Goal: Transaction & Acquisition: Purchase product/service

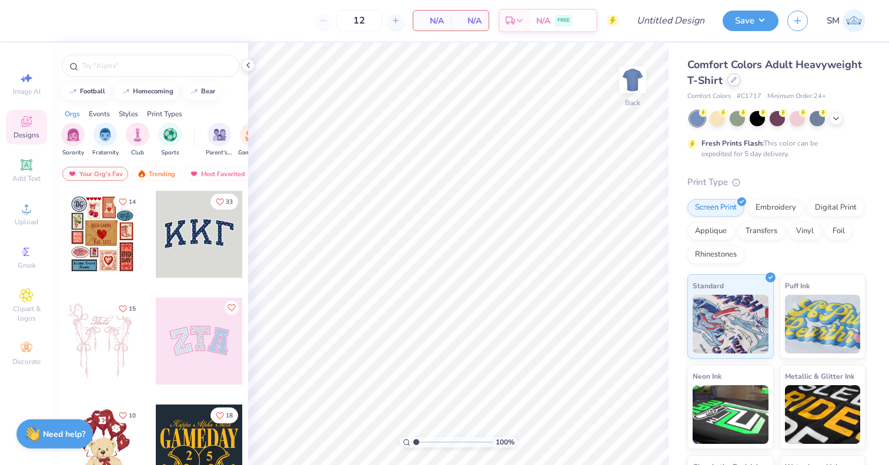
click at [729, 81] on div at bounding box center [733, 79] width 13 height 13
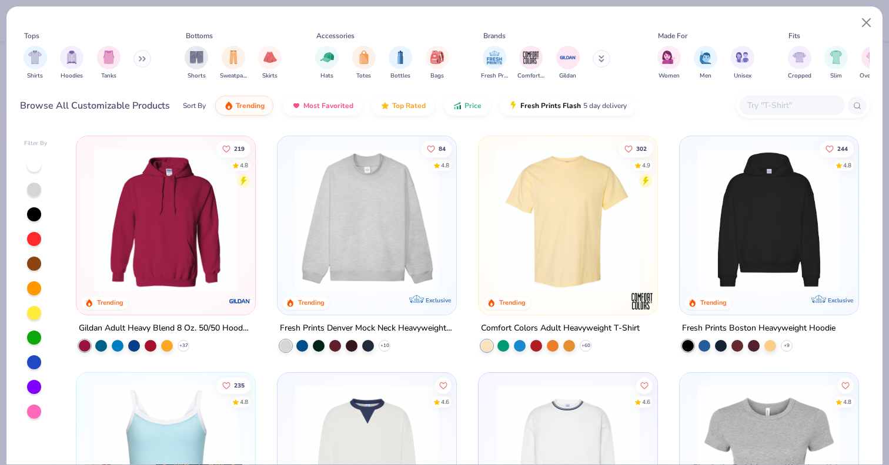
click at [761, 102] on input "text" at bounding box center [791, 106] width 91 height 14
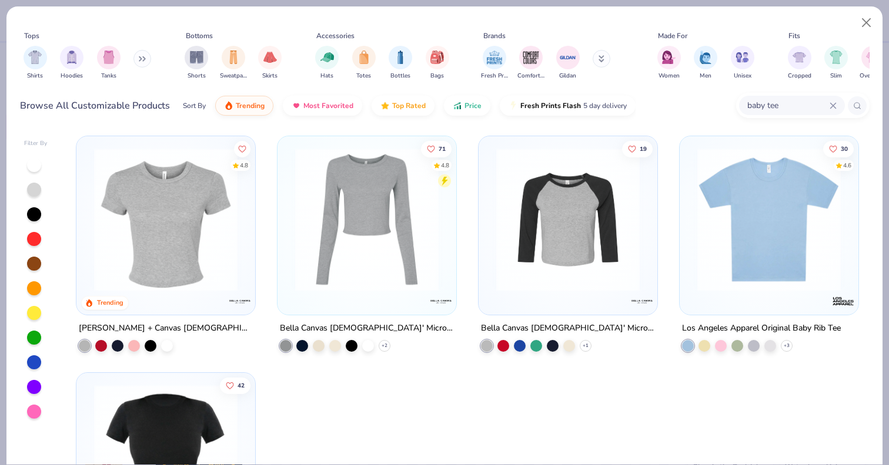
click at [176, 232] on div "4.8 Trending [PERSON_NAME] + Canvas [DEMOGRAPHIC_DATA]' Micro Ribbed Baby Tee 7…" at bounding box center [467, 297] width 804 height 335
click at [186, 247] on img at bounding box center [165, 219] width 155 height 143
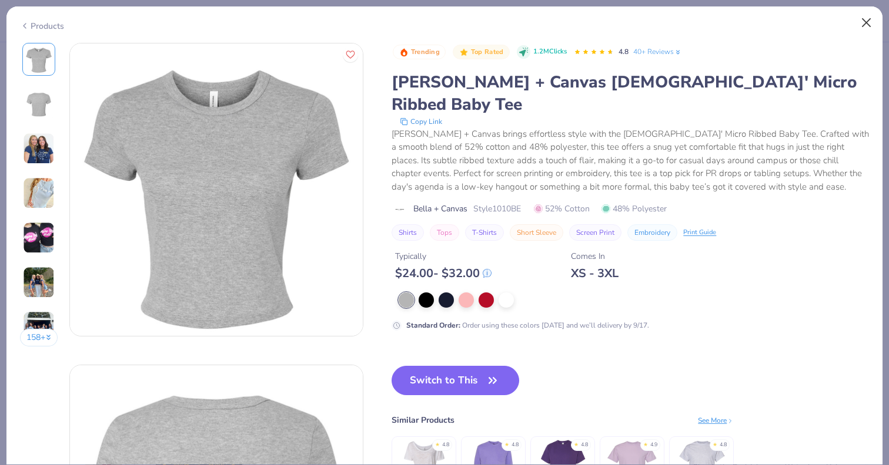
click at [863, 26] on button "Close" at bounding box center [866, 23] width 22 height 22
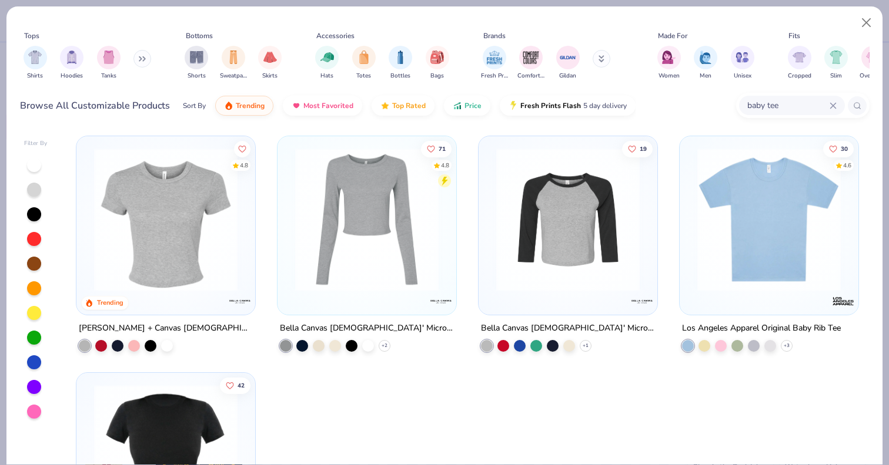
click at [810, 165] on img at bounding box center [768, 219] width 155 height 143
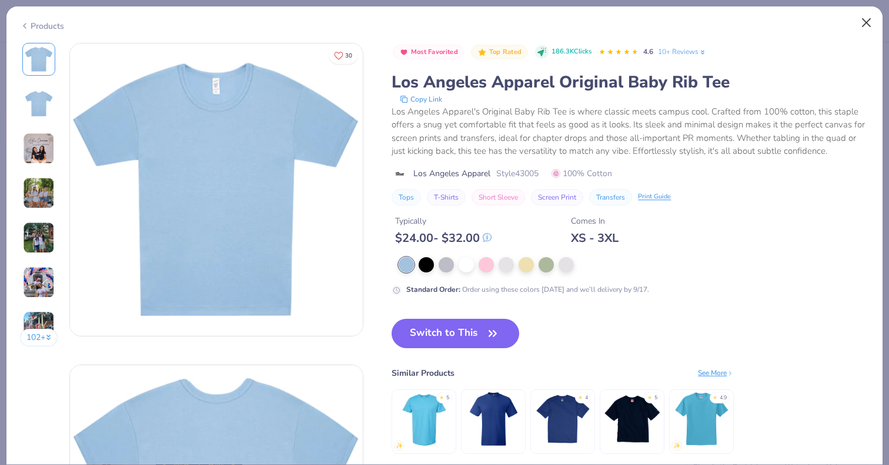
click at [868, 25] on button "Close" at bounding box center [866, 23] width 22 height 22
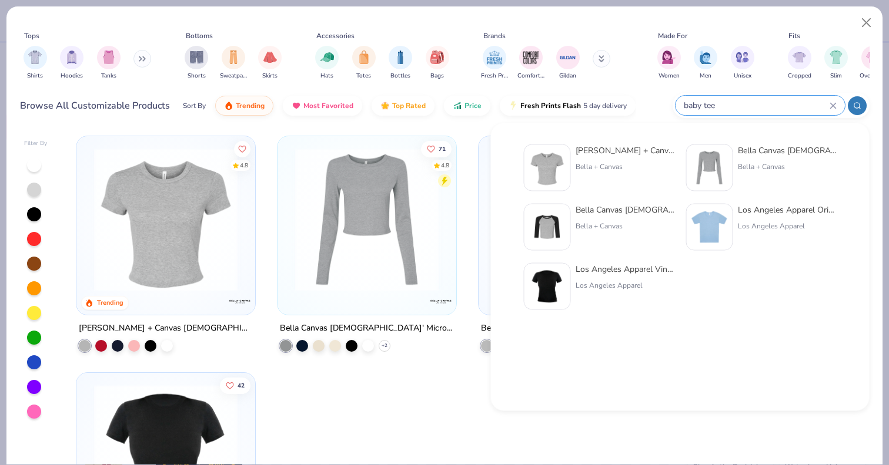
click at [786, 102] on input "baby tee" at bounding box center [755, 106] width 147 height 14
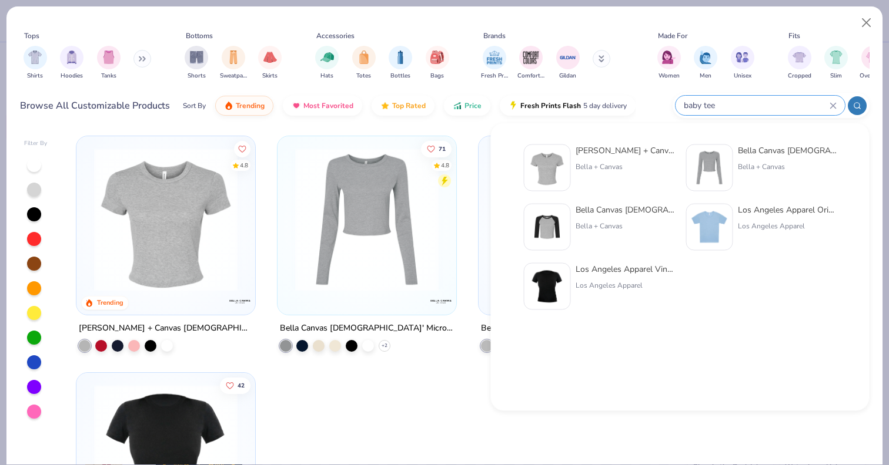
click at [834, 100] on div "baby tee" at bounding box center [759, 105] width 169 height 19
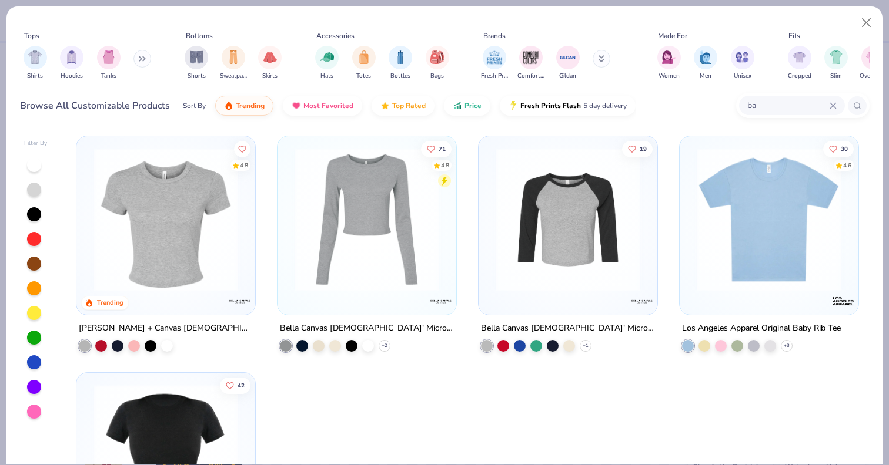
type input "b"
click at [799, 61] on img "filter for Cropped" at bounding box center [799, 56] width 14 height 14
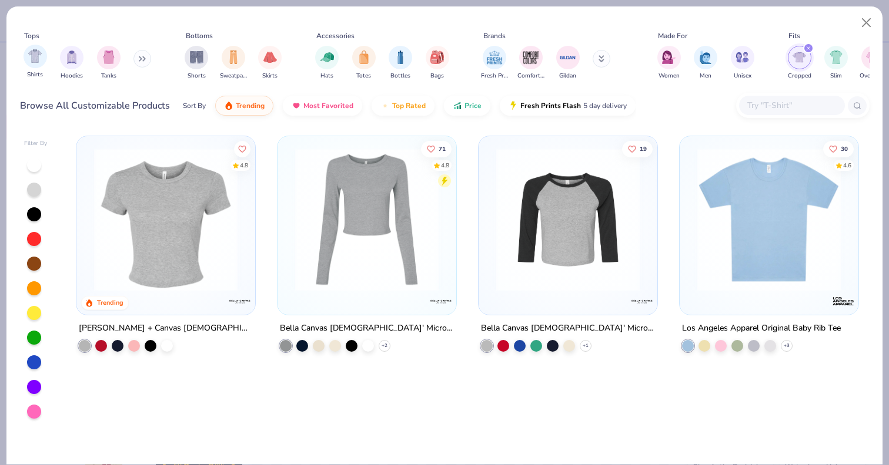
click at [36, 69] on div "Shirts" at bounding box center [36, 62] width 24 height 35
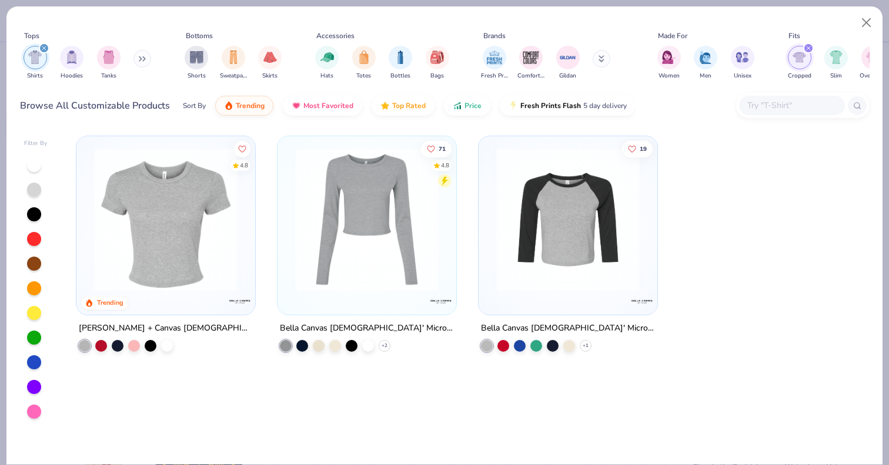
click at [805, 49] on div "filter for Cropped" at bounding box center [808, 48] width 11 height 11
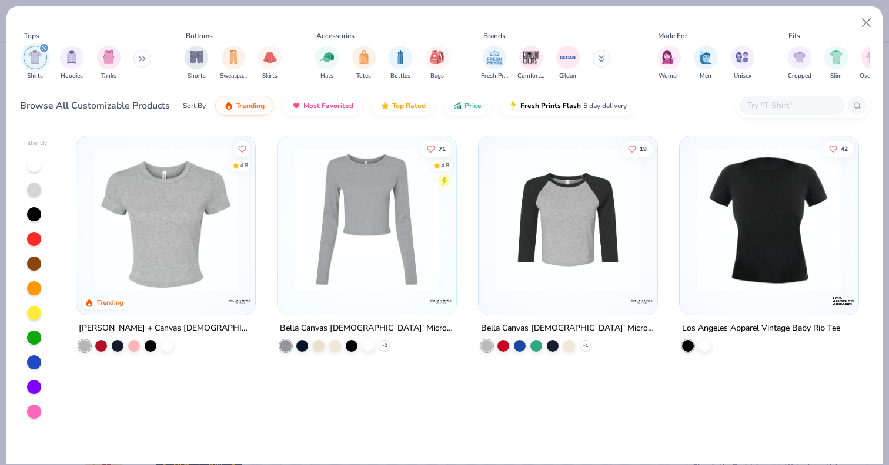
drag, startPoint x: 488, startPoint y: 49, endPoint x: 473, endPoint y: 49, distance: 15.3
click at [473, 49] on div "Tops Shirts Hoodies Tanks Bottoms Shorts Sweatpants Skirts Accessories Hats Tot…" at bounding box center [444, 58] width 849 height 54
click at [44, 46] on icon "filter for Shirts" at bounding box center [44, 48] width 5 height 5
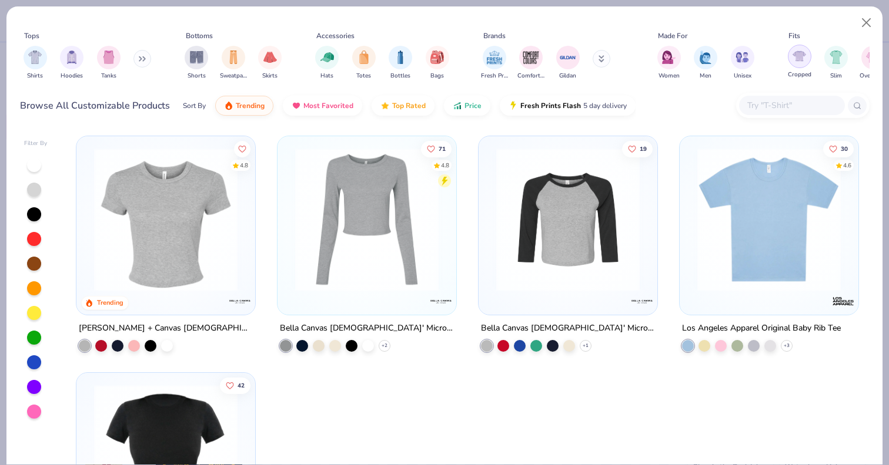
click at [803, 50] on img "filter for Cropped" at bounding box center [799, 56] width 14 height 14
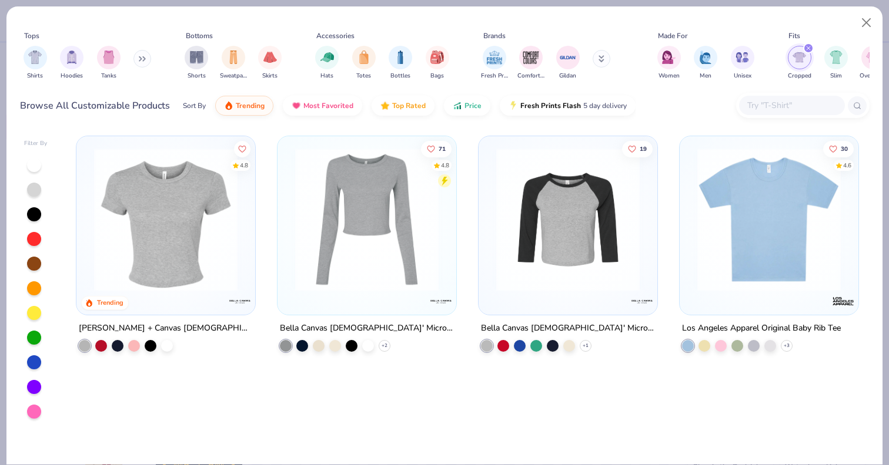
click at [796, 266] on img at bounding box center [768, 219] width 155 height 143
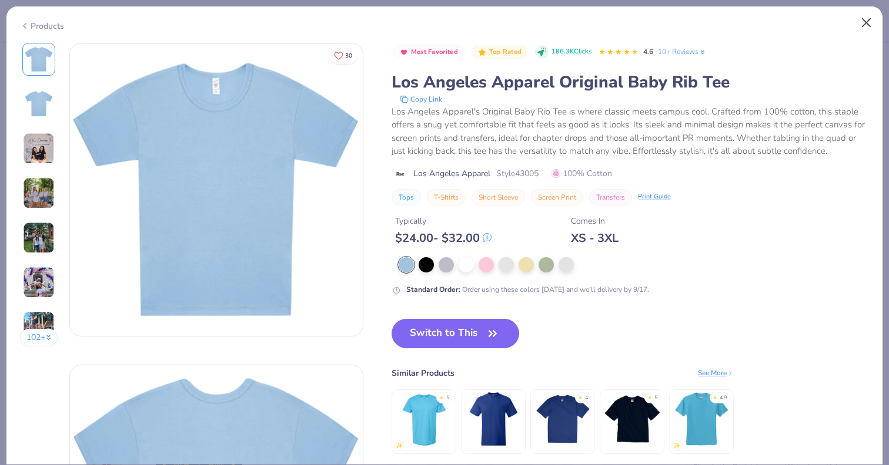
click at [868, 24] on button "Close" at bounding box center [866, 23] width 22 height 22
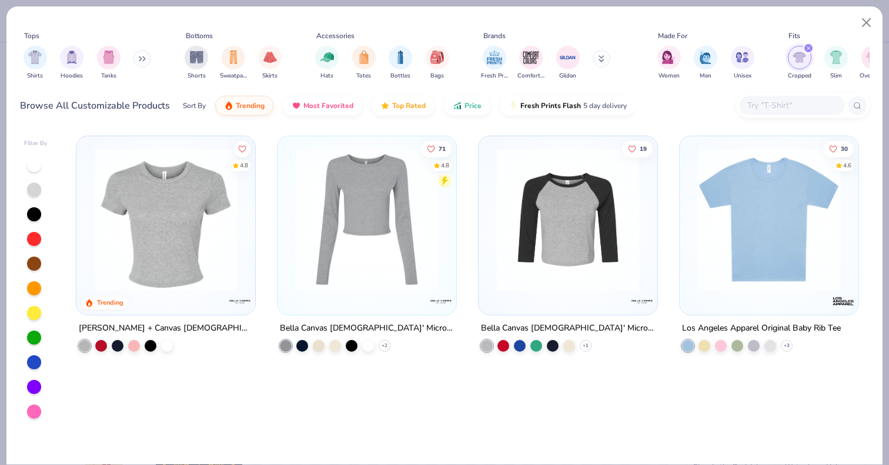
click at [807, 50] on icon "filter for Cropped" at bounding box center [808, 48] width 5 height 5
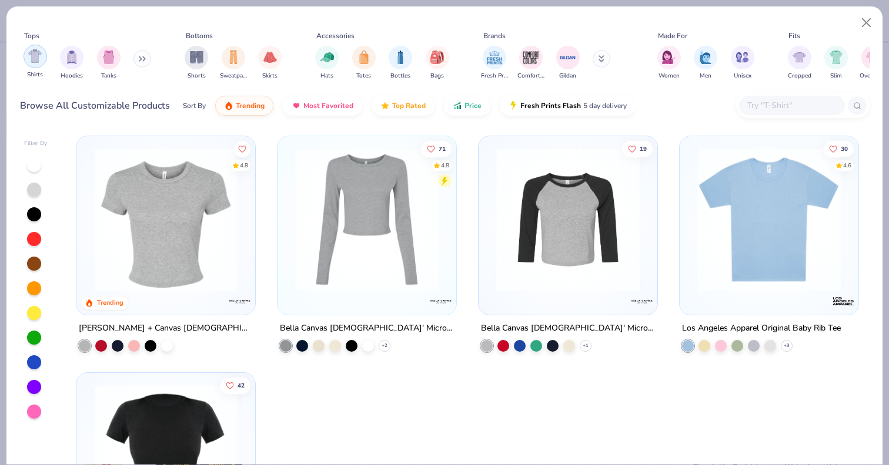
click at [41, 61] on img "filter for Shirts" at bounding box center [35, 56] width 14 height 14
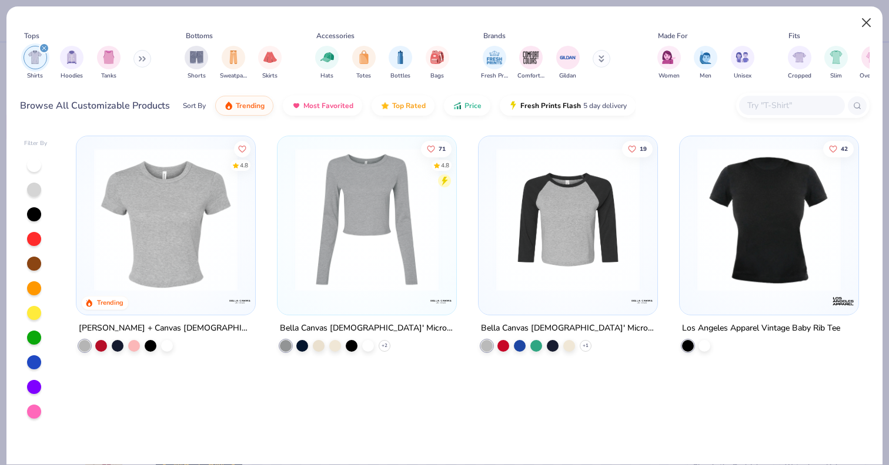
click at [860, 21] on button "Close" at bounding box center [866, 23] width 22 height 22
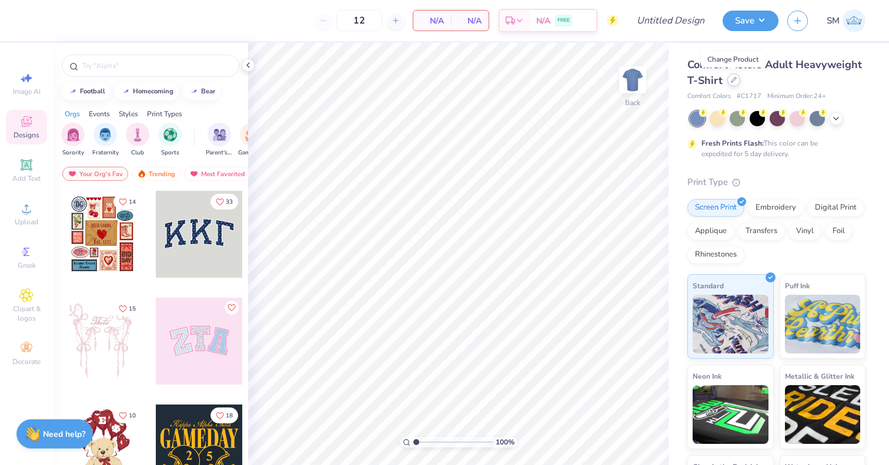
click at [736, 81] on div at bounding box center [733, 79] width 13 height 13
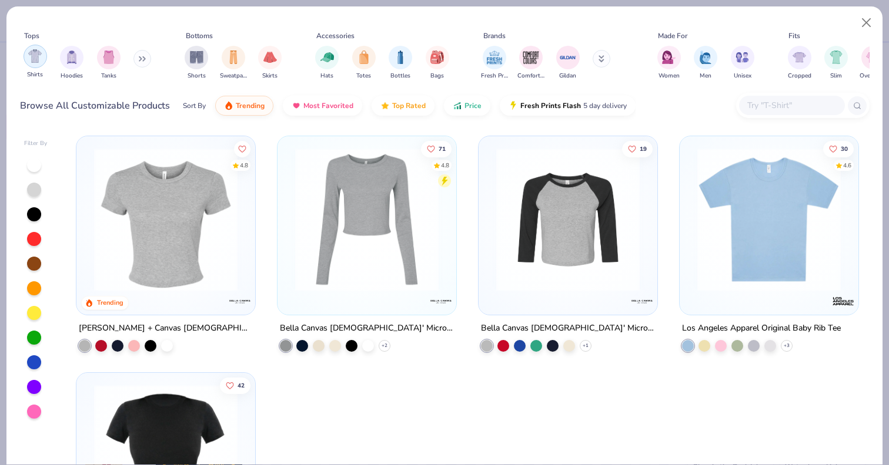
click at [38, 61] on img "filter for Shirts" at bounding box center [35, 56] width 14 height 14
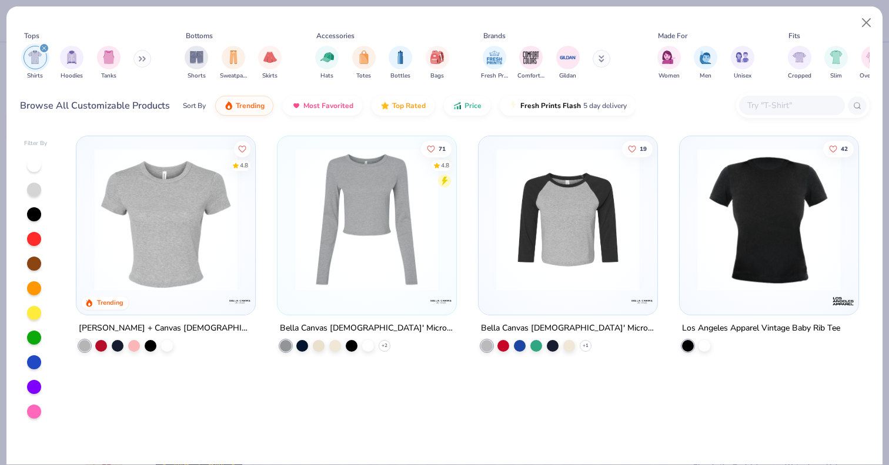
click at [46, 47] on div "filter for Shirts" at bounding box center [44, 48] width 11 height 11
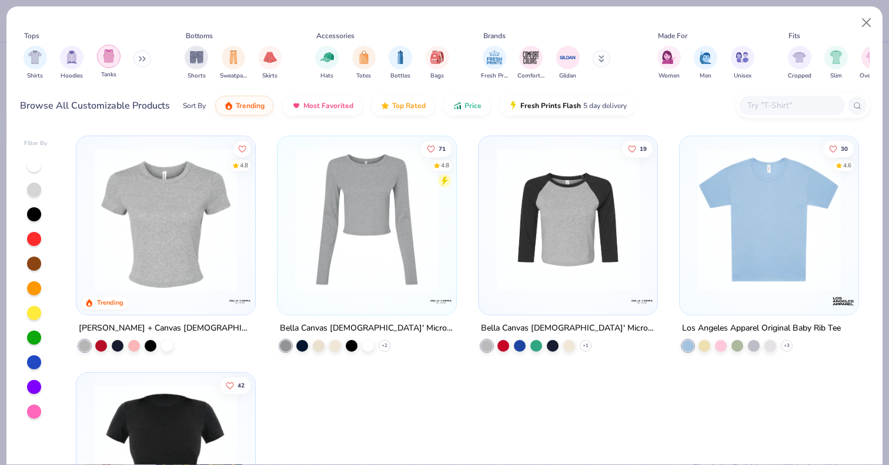
click at [102, 51] on img "filter for Tanks" at bounding box center [108, 56] width 13 height 14
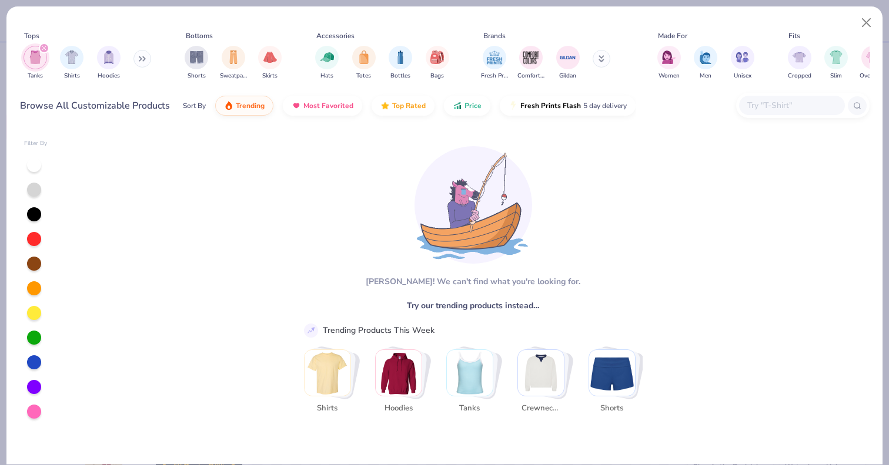
click at [38, 165] on div at bounding box center [34, 165] width 14 height 14
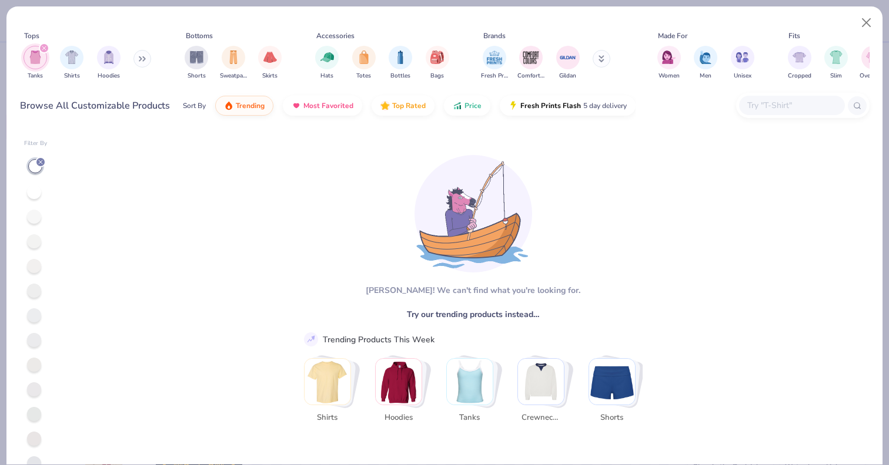
click at [340, 377] on img "Stack Card Button Shirts" at bounding box center [327, 382] width 46 height 46
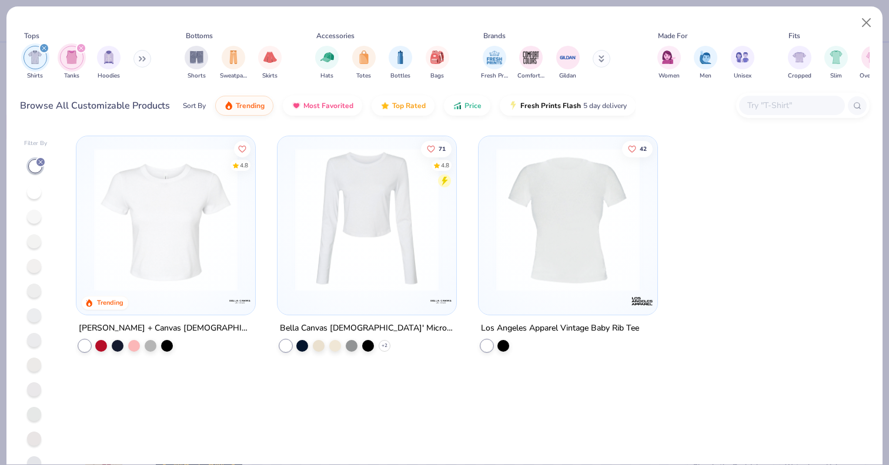
click at [245, 239] on div at bounding box center [165, 216] width 167 height 149
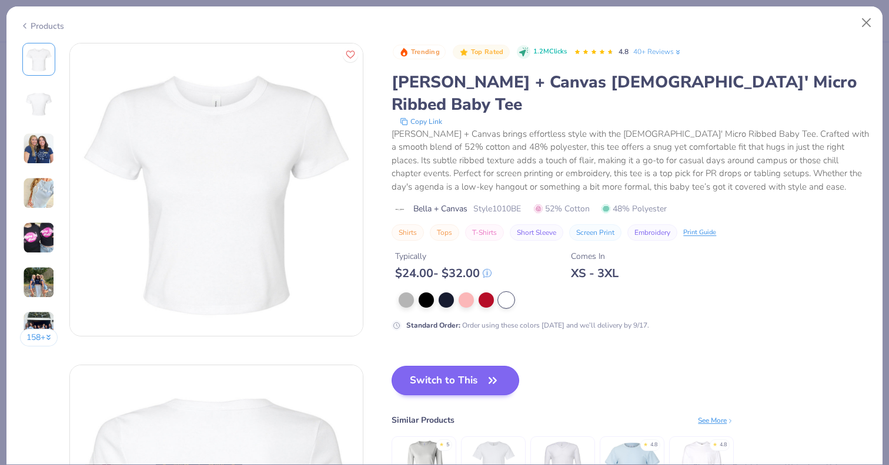
click at [487, 373] on icon "button" at bounding box center [492, 381] width 16 height 16
